Goal: Check status: Check status

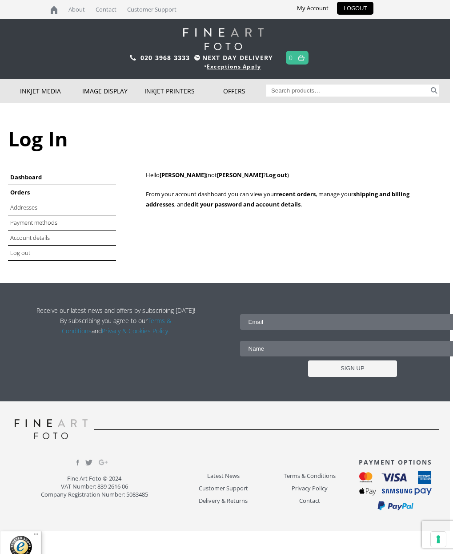
click at [21, 193] on link "Orders" at bounding box center [20, 192] width 20 height 8
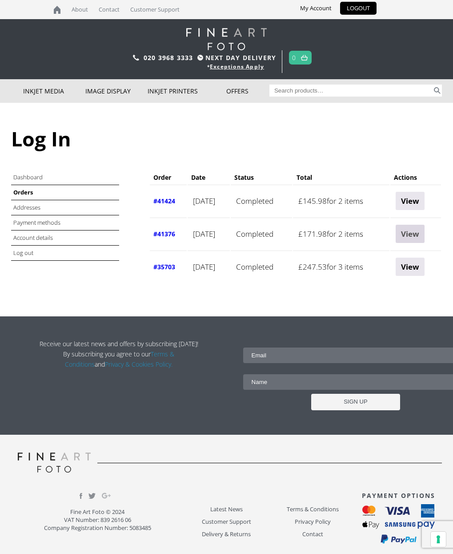
click at [420, 233] on link "View" at bounding box center [410, 234] width 29 height 18
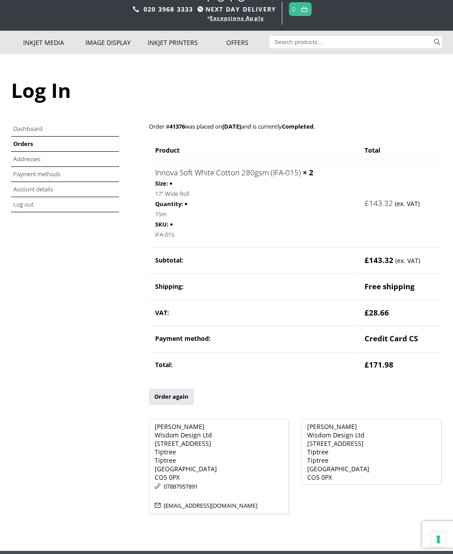
scroll to position [52, 0]
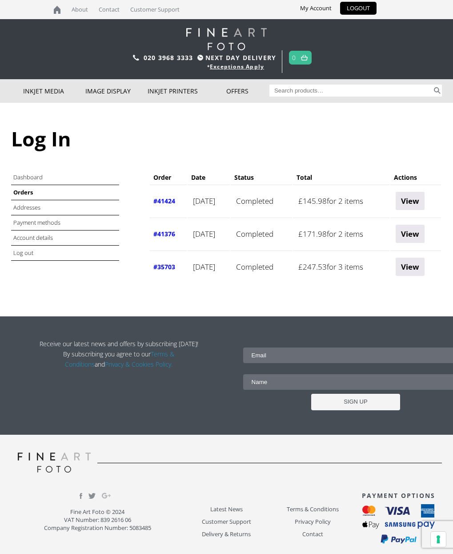
scroll to position [0, 4]
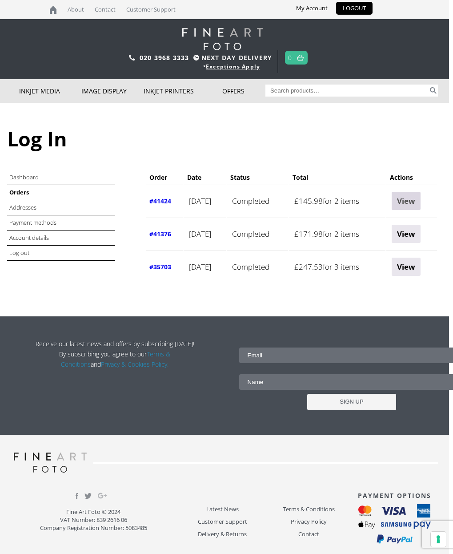
click at [415, 201] on link "View" at bounding box center [406, 201] width 29 height 18
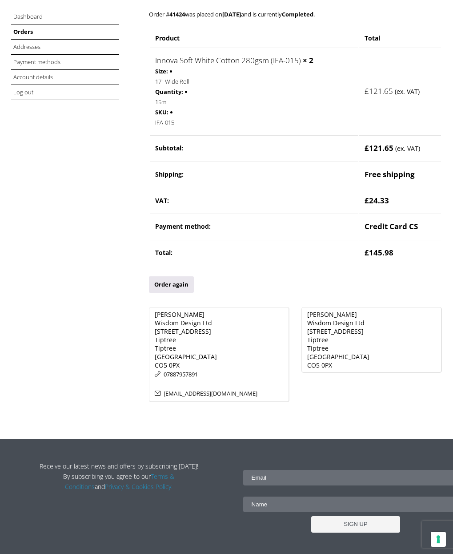
scroll to position [165, 0]
